Goal: Task Accomplishment & Management: Manage account settings

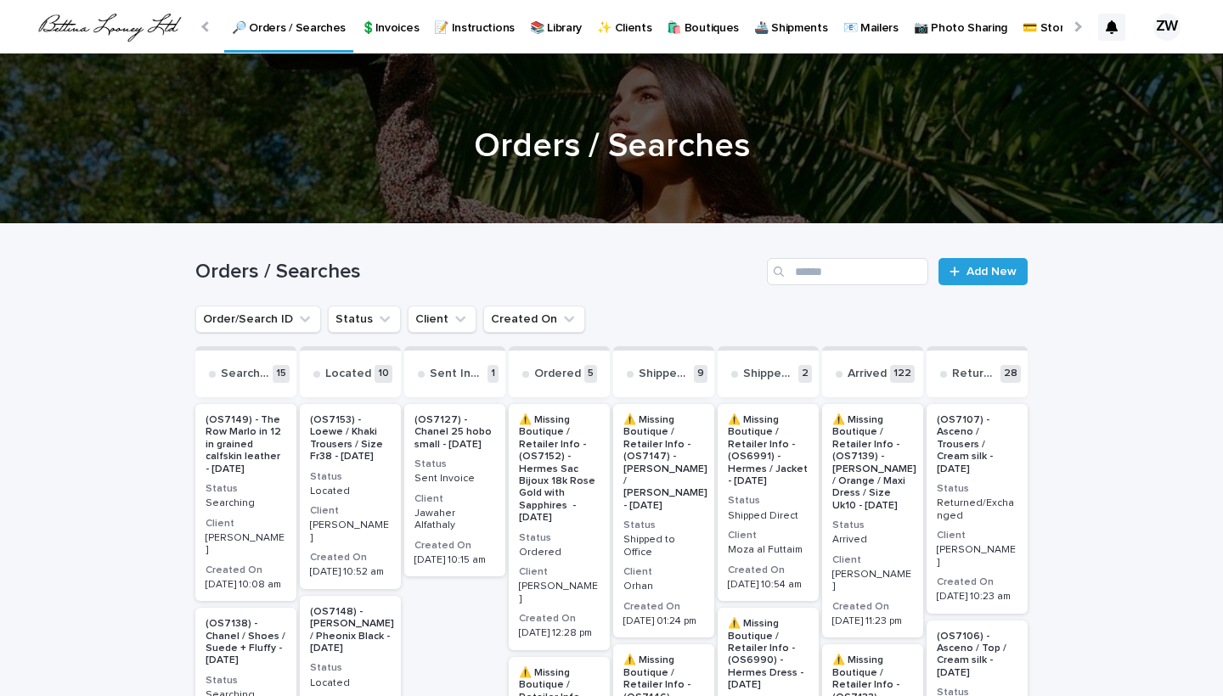
click at [211, 24] on div at bounding box center [206, 26] width 27 height 53
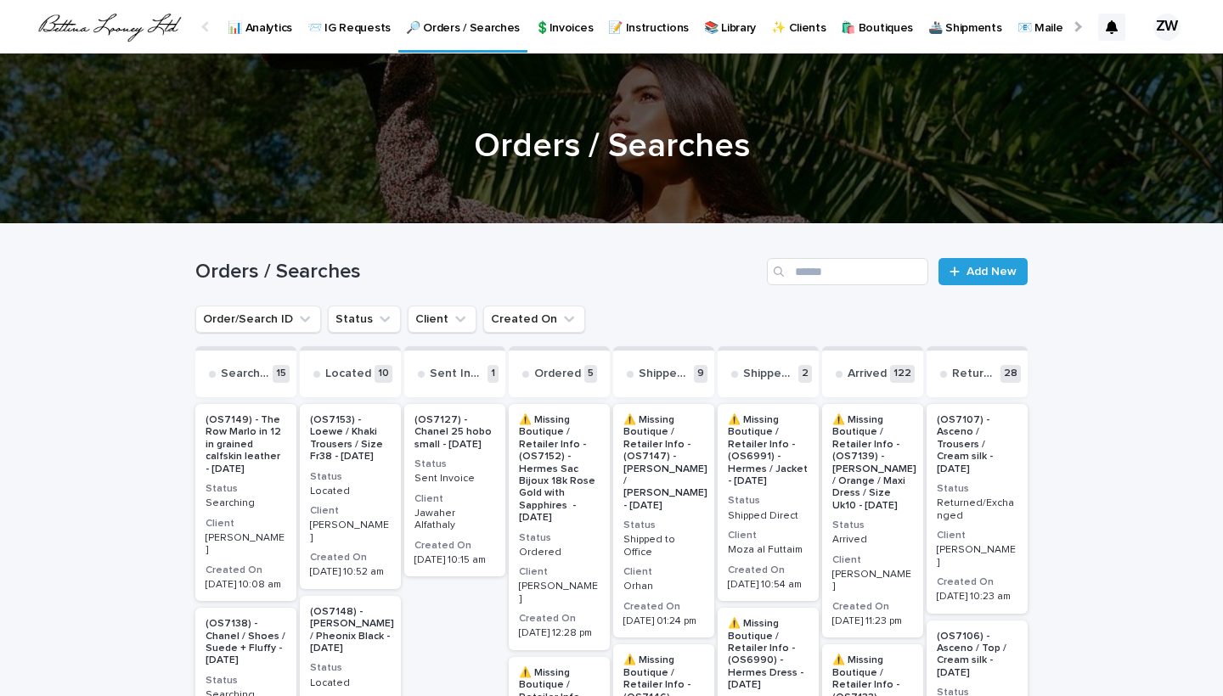
click at [263, 28] on p "📊 Analytics" at bounding box center [260, 18] width 65 height 36
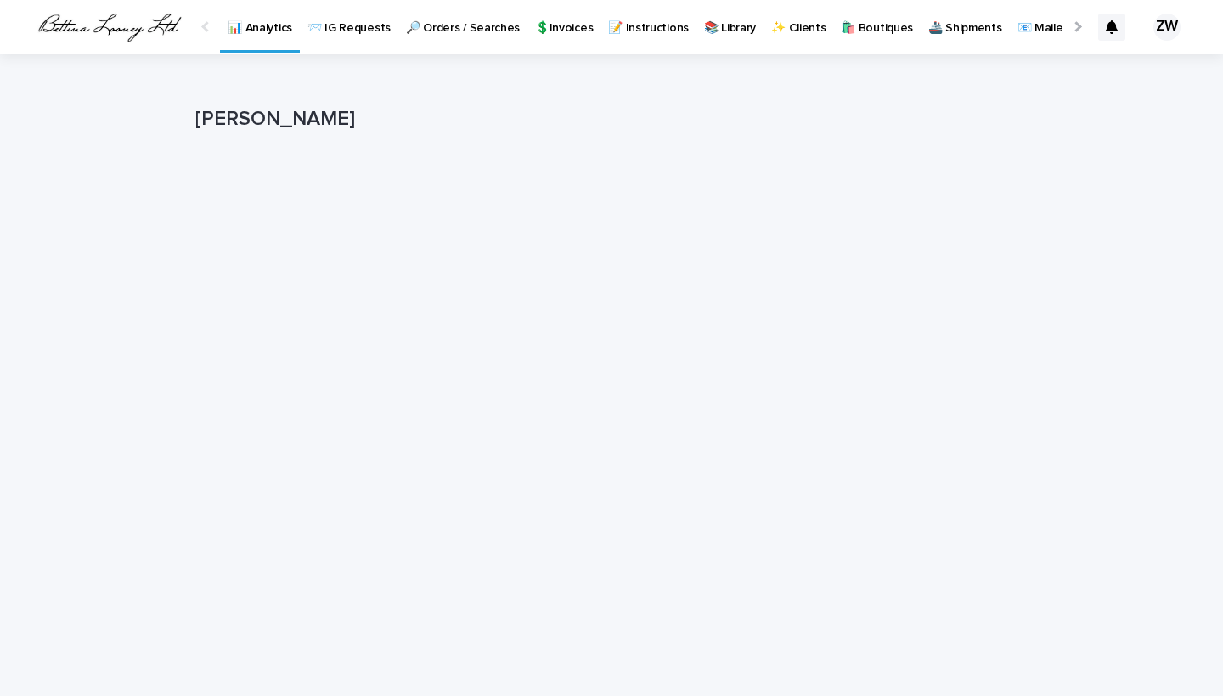
click at [97, 287] on div "Loading... Saving… Loading... Saving… [PERSON_NAME] [PERSON_NAME] Sorry, there …" at bounding box center [611, 476] width 1223 height 844
click at [476, 29] on p "🔎 Orders / Searches" at bounding box center [463, 18] width 114 height 36
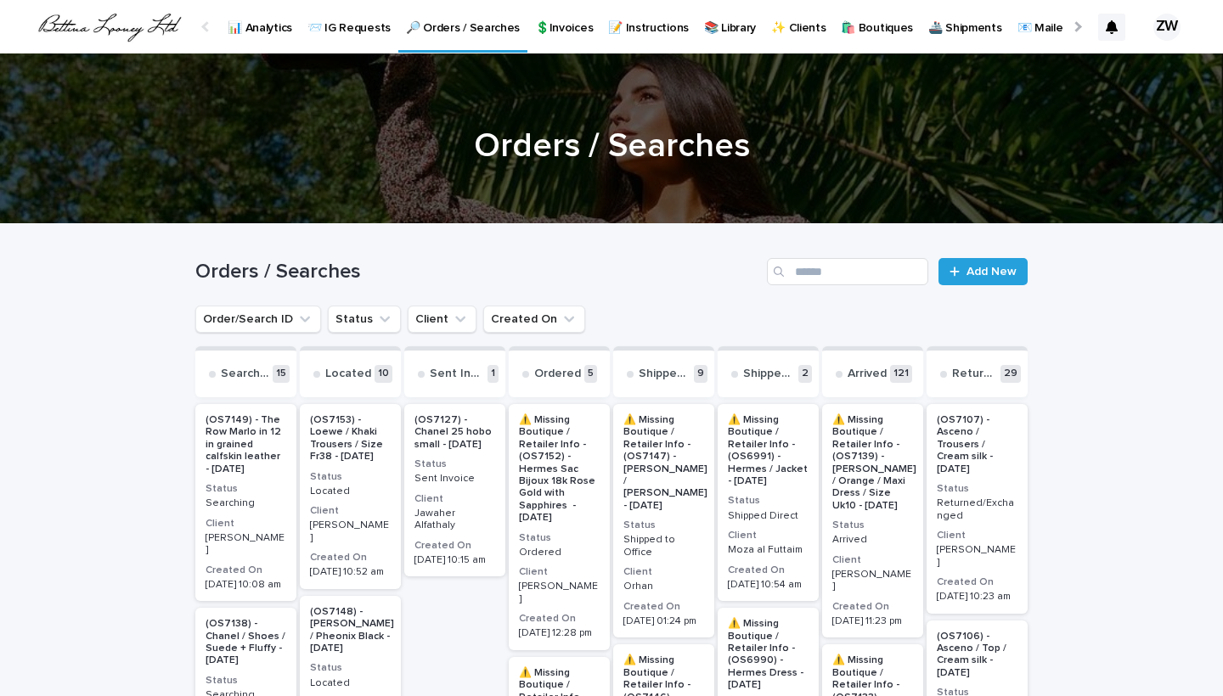
scroll to position [288, 0]
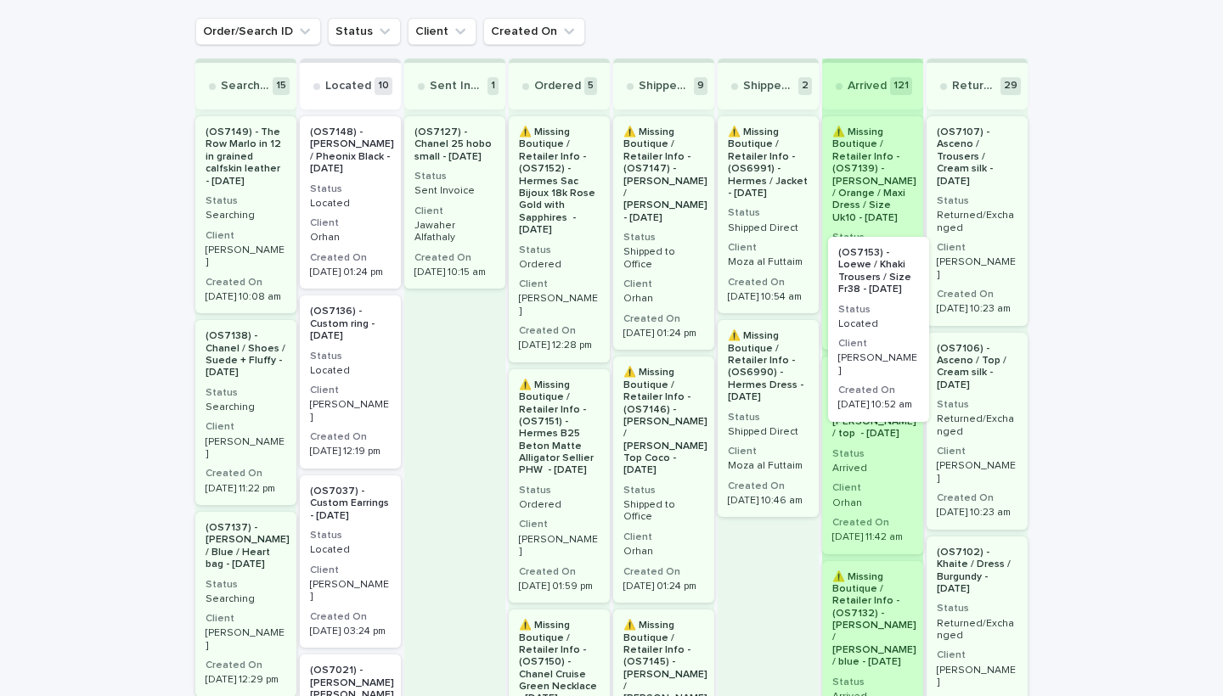
drag, startPoint x: 332, startPoint y: 195, endPoint x: 866, endPoint y: 315, distance: 547.3
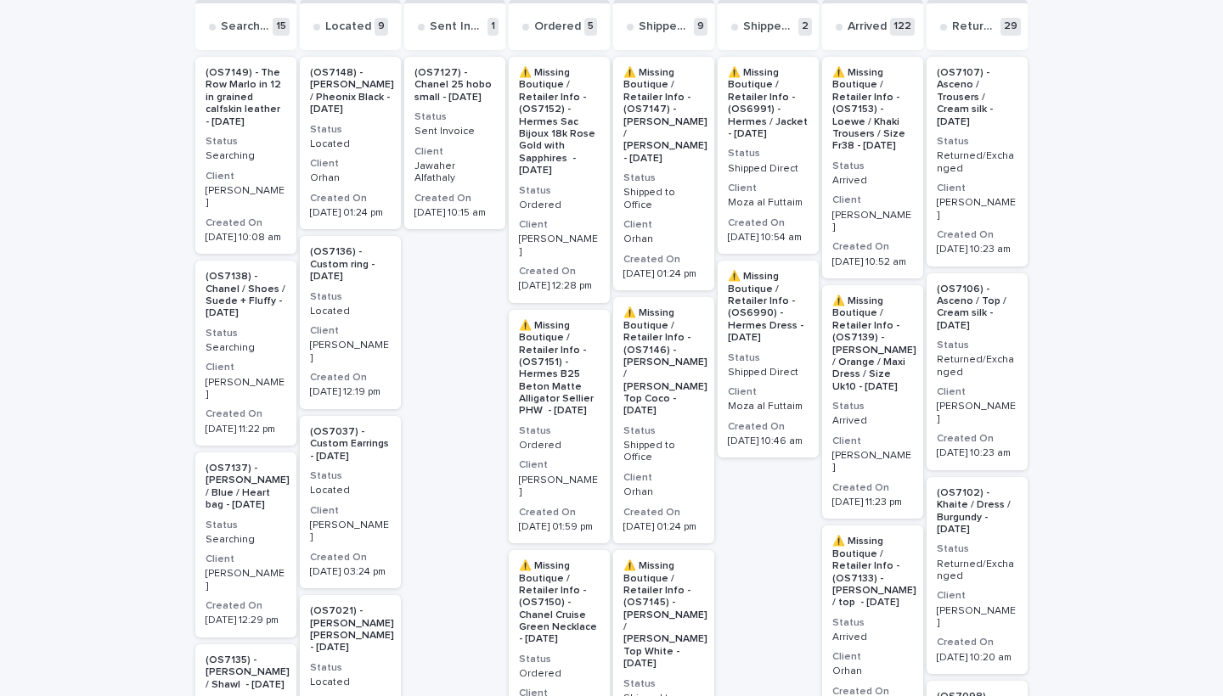
scroll to position [350, 0]
click at [263, 531] on p "Searching" at bounding box center [245, 537] width 81 height 12
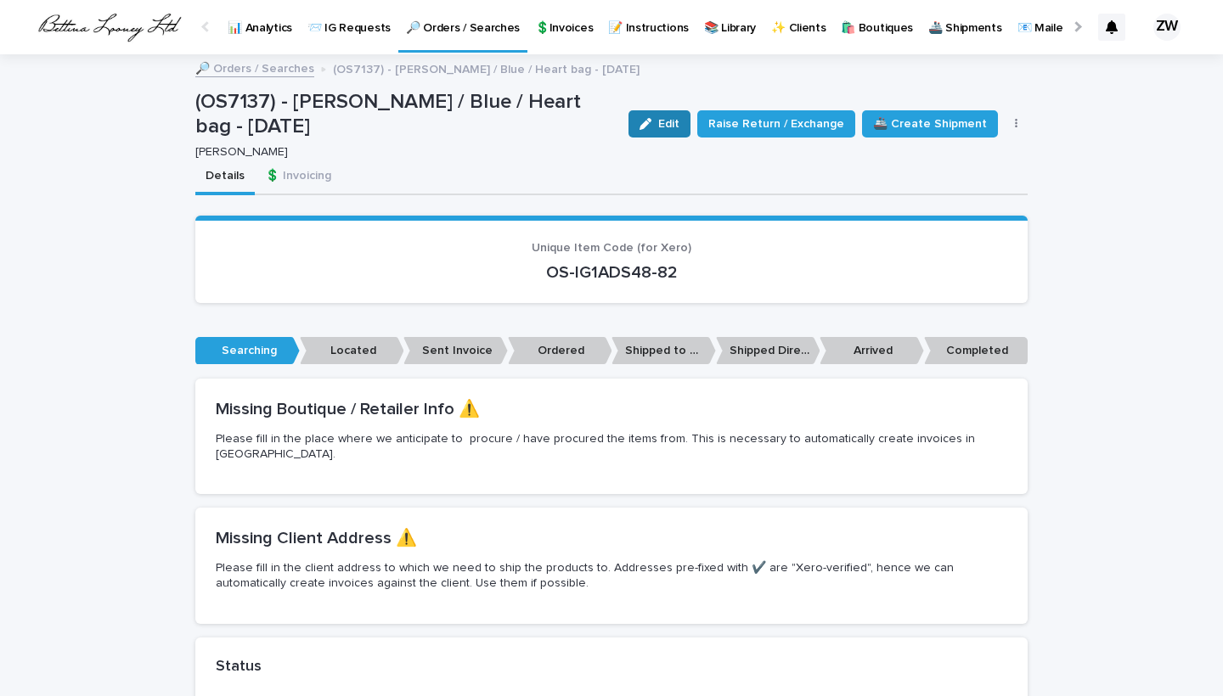
click at [675, 132] on button "Edit" at bounding box center [659, 123] width 62 height 27
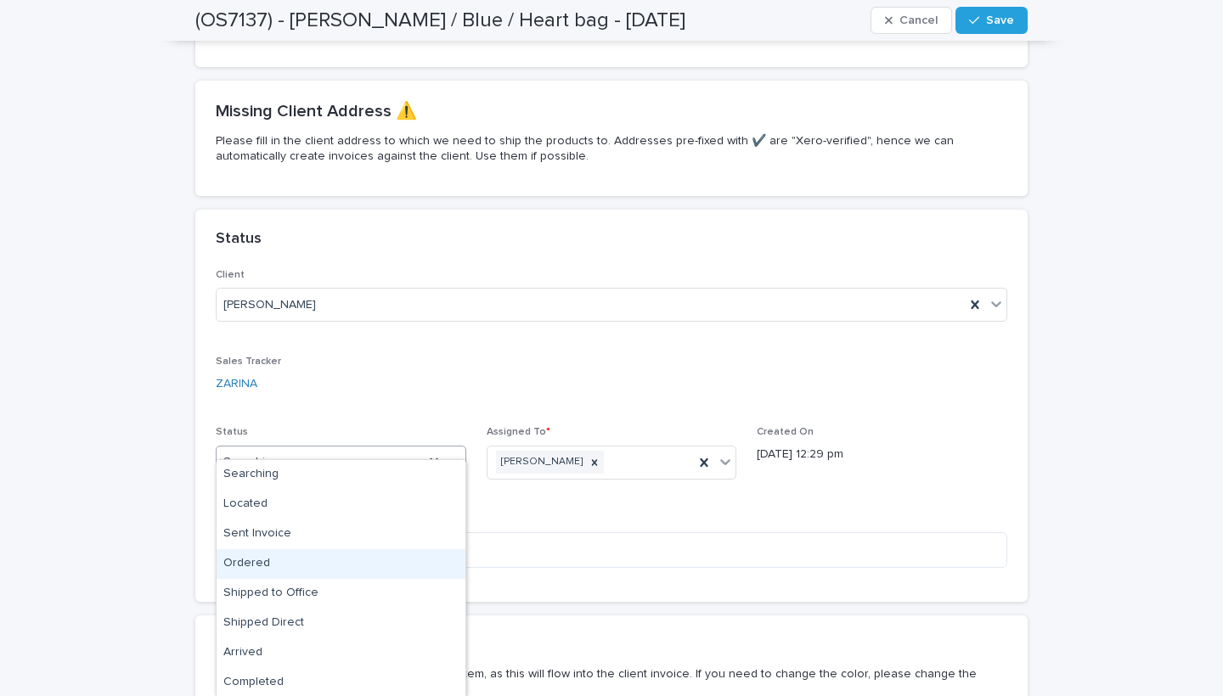
scroll to position [60, 0]
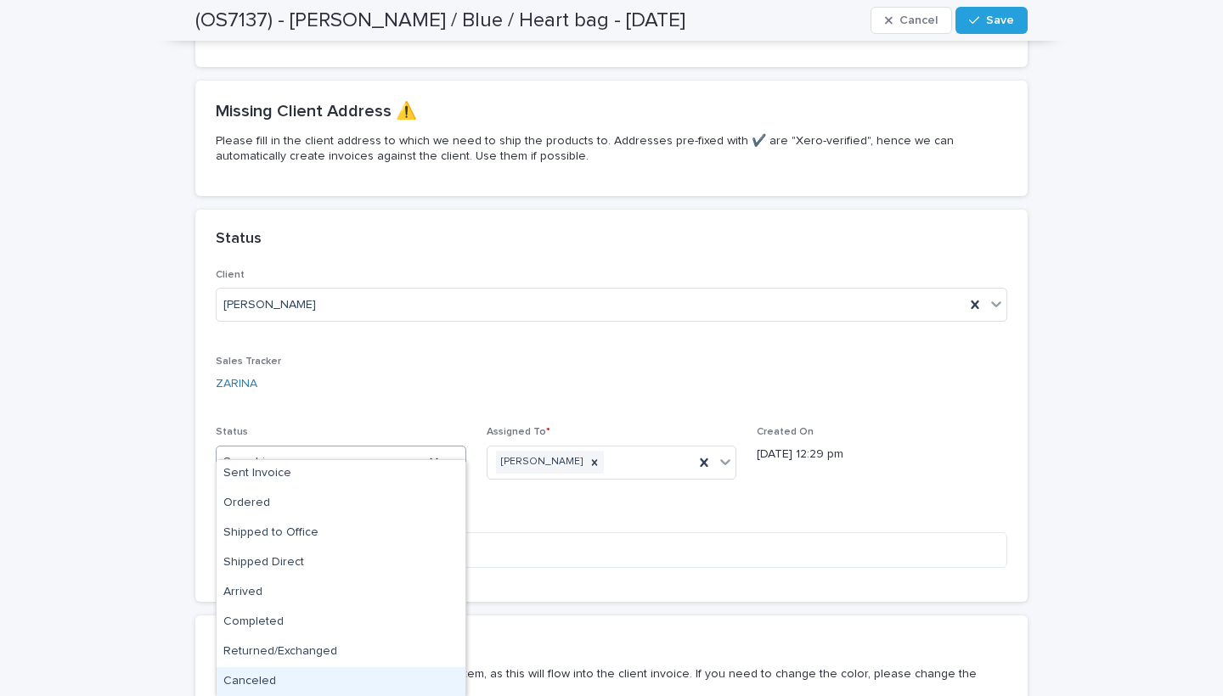
click at [276, 677] on div "Canceled" at bounding box center [341, 682] width 249 height 30
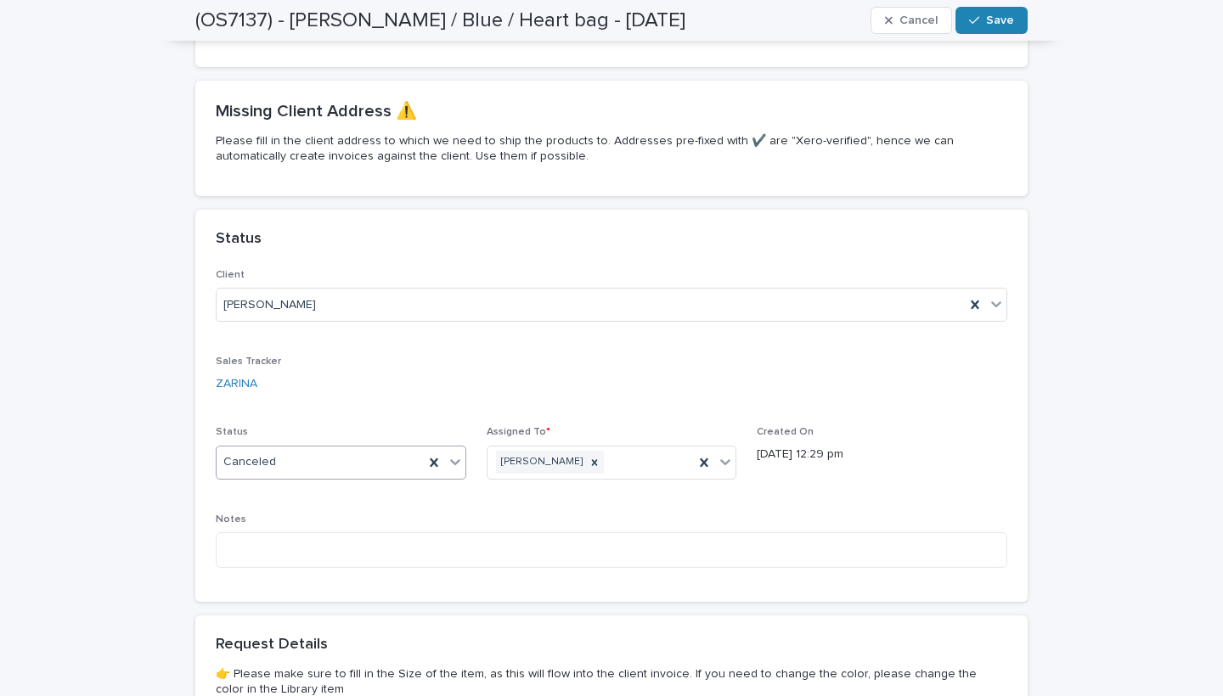
click at [984, 12] on button "Save" at bounding box center [991, 20] width 72 height 27
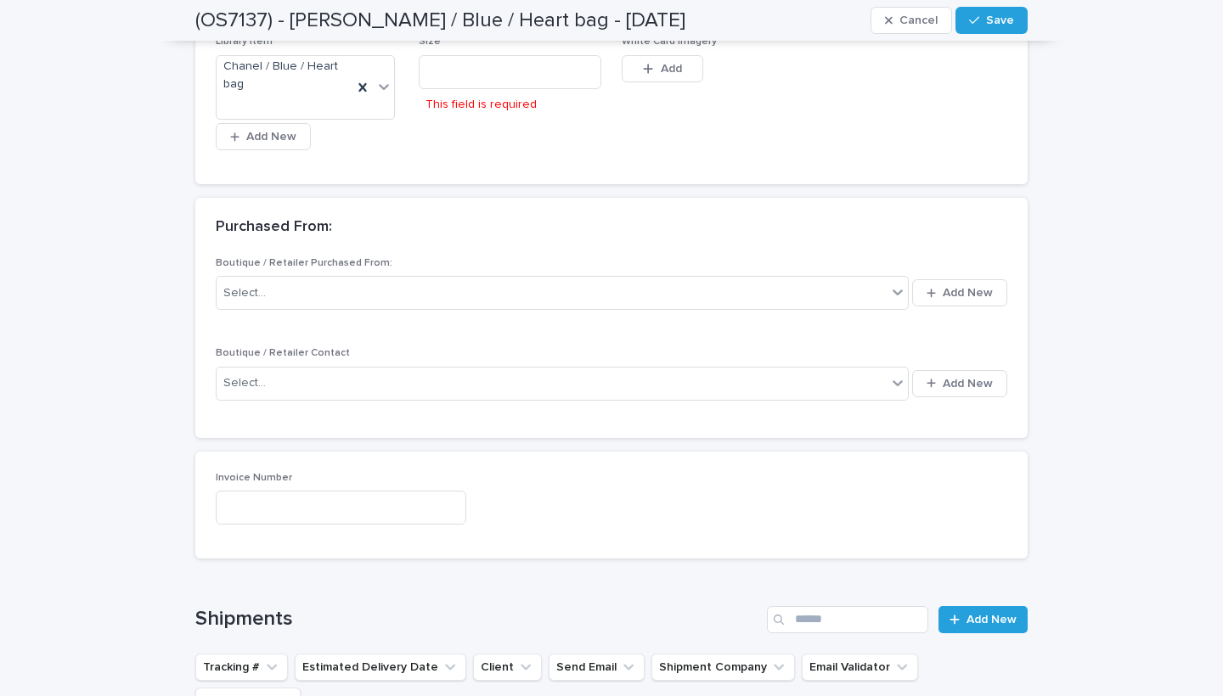
scroll to position [1125, 0]
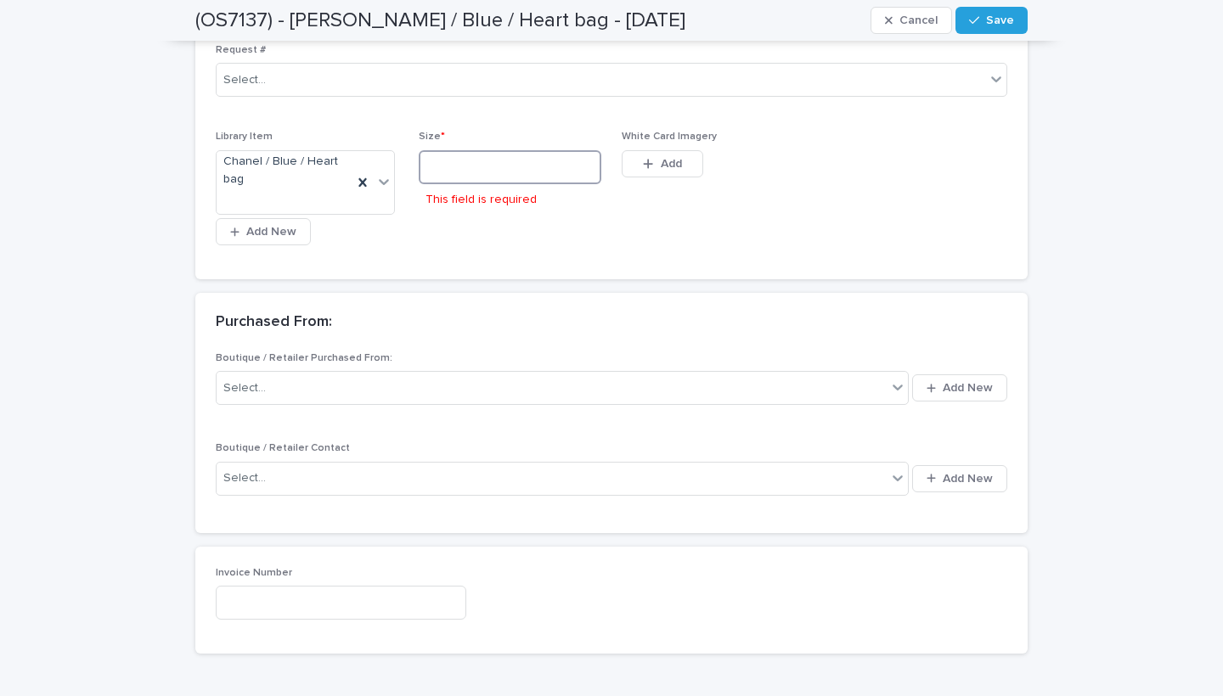
click at [470, 152] on input at bounding box center [510, 167] width 183 height 34
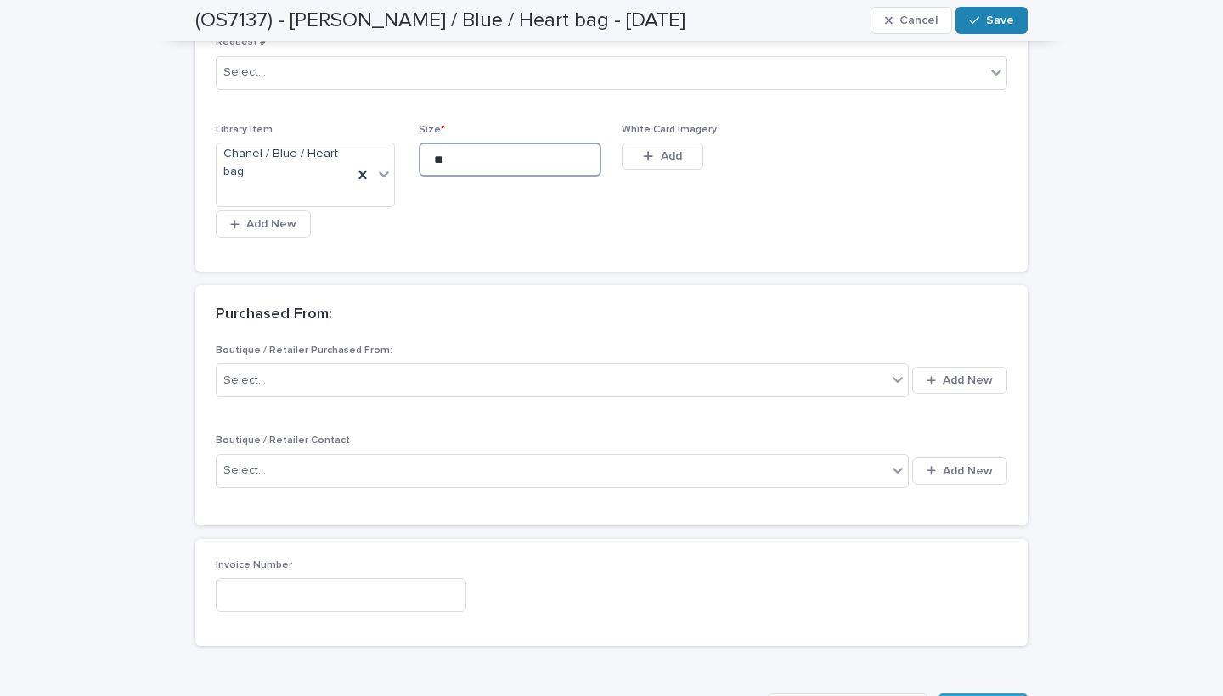
type input "**"
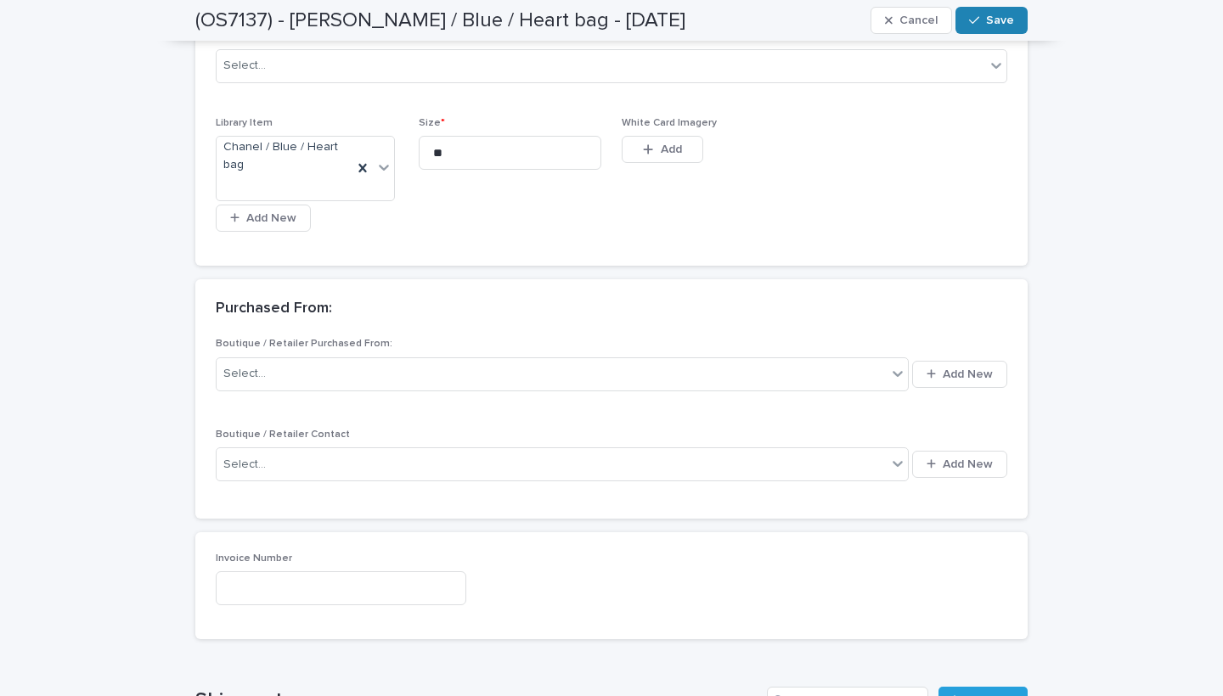
click at [998, 14] on span "Save" at bounding box center [1000, 20] width 28 height 12
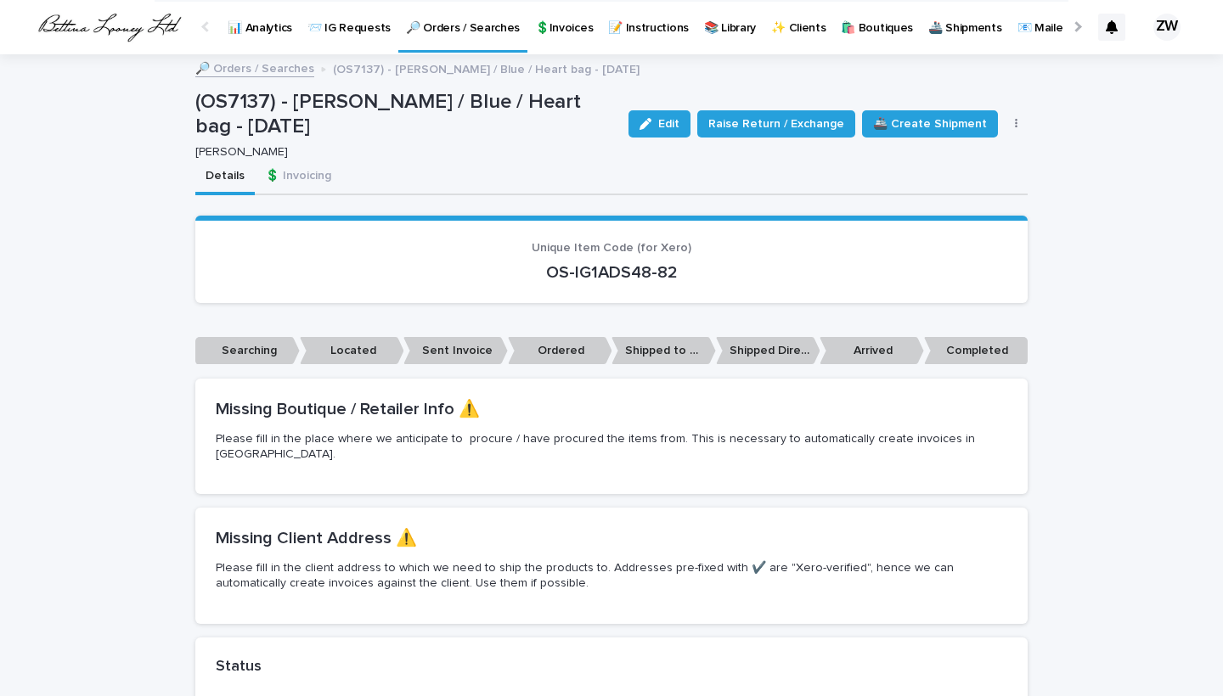
scroll to position [0, 0]
click at [362, 31] on p "📨 IG Requests" at bounding box center [348, 18] width 83 height 36
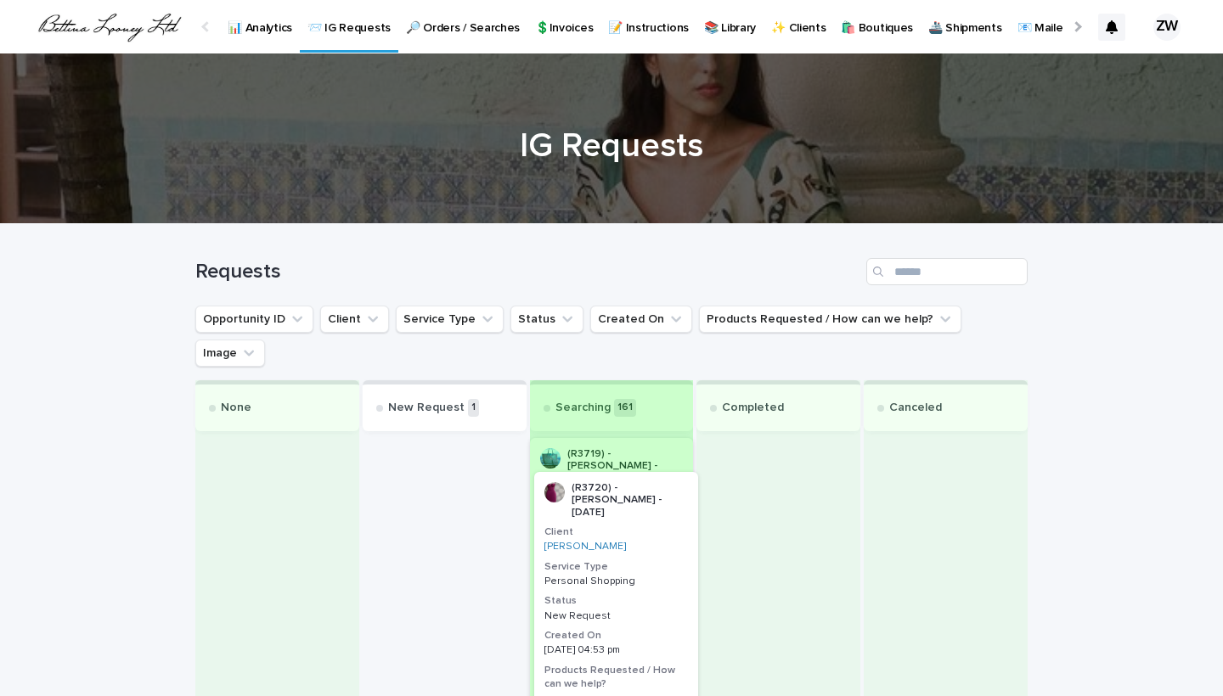
drag, startPoint x: 380, startPoint y: 464, endPoint x: 557, endPoint y: 531, distance: 189.7
